Goal: Navigation & Orientation: Find specific page/section

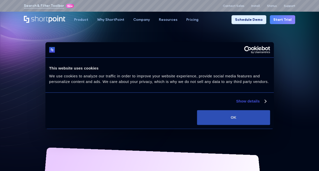
click at [228, 120] on button "OK" at bounding box center [233, 117] width 73 height 15
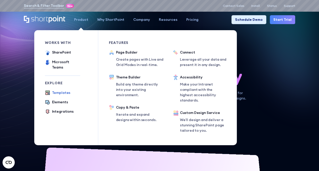
click at [61, 90] on div "Templates" at bounding box center [61, 92] width 19 height 5
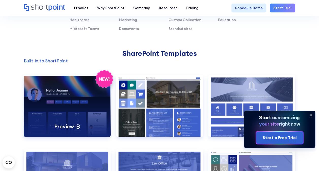
scroll to position [380, 0]
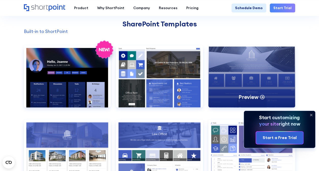
click at [247, 89] on div "Preview" at bounding box center [251, 76] width 87 height 62
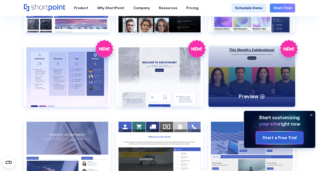
scroll to position [761, 0]
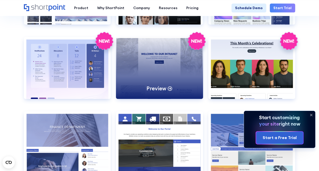
click at [154, 87] on p "Preview" at bounding box center [156, 88] width 20 height 7
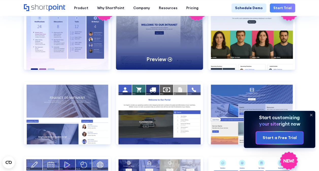
scroll to position [837, 0]
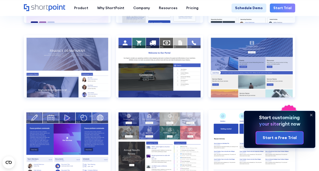
click at [310, 114] on icon at bounding box center [311, 115] width 2 height 2
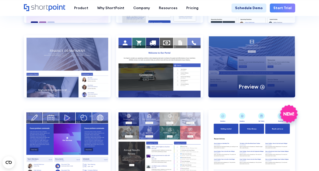
click at [251, 64] on div "Preview" at bounding box center [251, 66] width 87 height 62
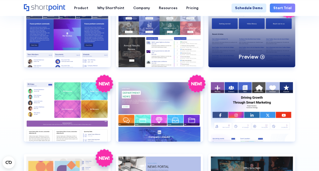
scroll to position [989, 0]
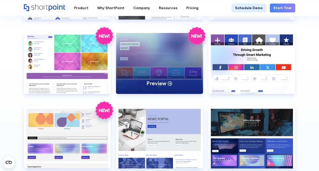
click at [152, 54] on div "Preview" at bounding box center [159, 63] width 87 height 62
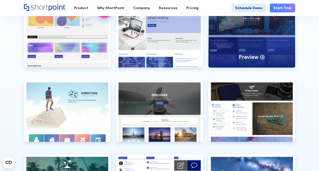
scroll to position [1040, 0]
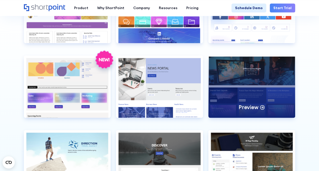
click at [269, 91] on div "Preview" at bounding box center [251, 87] width 87 height 62
